Goal: Understand process/instructions: Learn how to perform a task or action

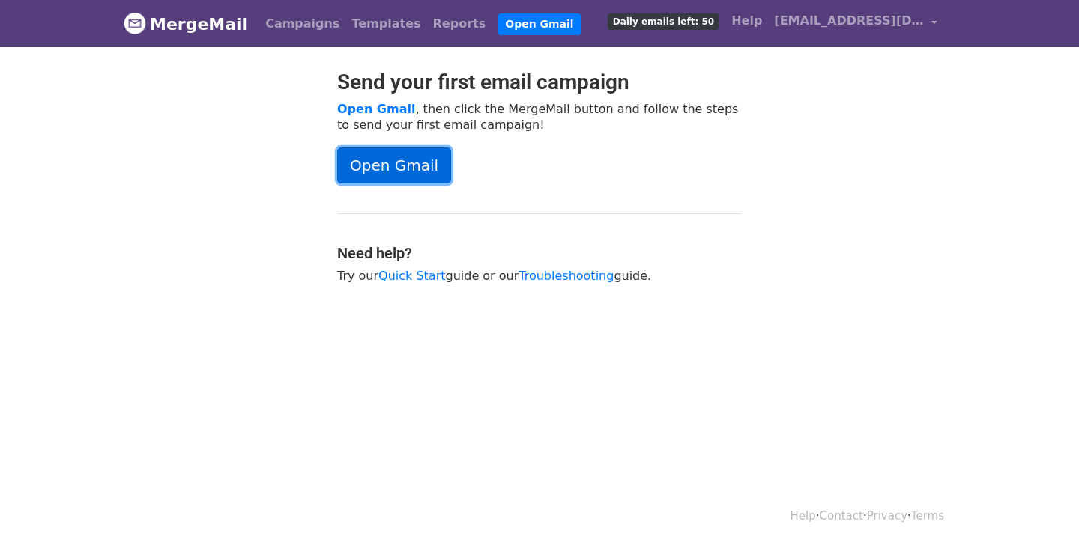
click at [407, 169] on link "Open Gmail" at bounding box center [394, 166] width 114 height 36
click at [413, 175] on link "Open Gmail" at bounding box center [394, 166] width 114 height 36
click at [419, 276] on link "Quick Start" at bounding box center [411, 276] width 67 height 14
